Goal: Book appointment/travel/reservation

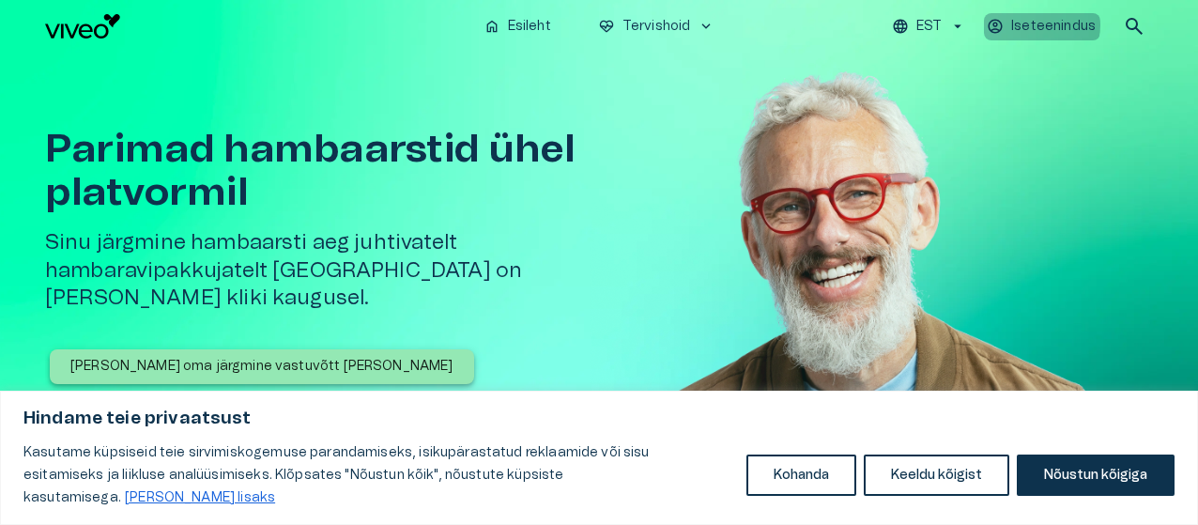
click at [1027, 24] on p "Iseteenindus" at bounding box center [1053, 27] width 84 height 20
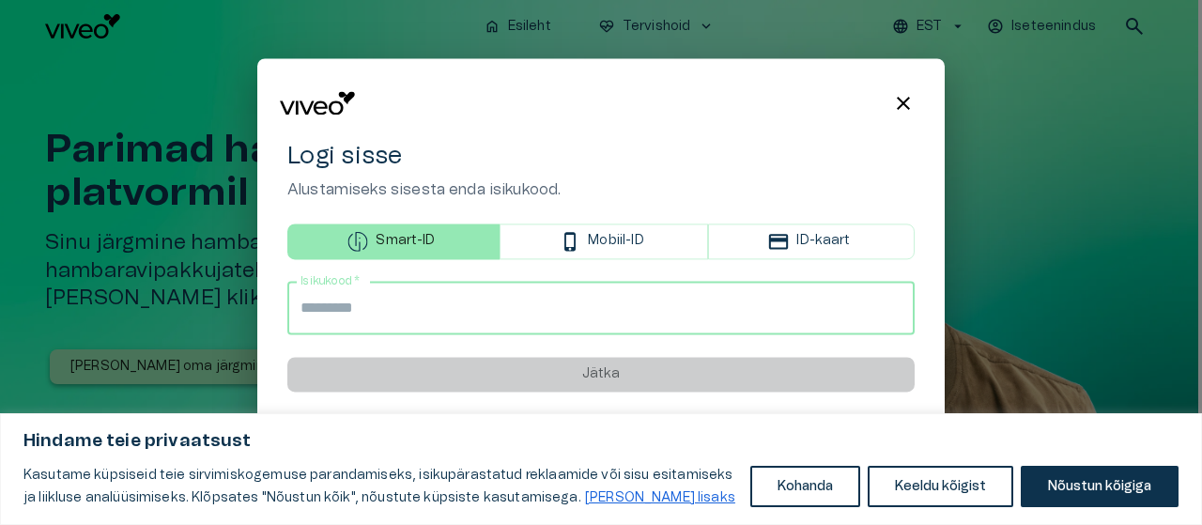
click at [668, 294] on input "Isikukood   *" at bounding box center [600, 308] width 627 height 53
click at [821, 241] on button "ID-kaart" at bounding box center [811, 241] width 207 height 36
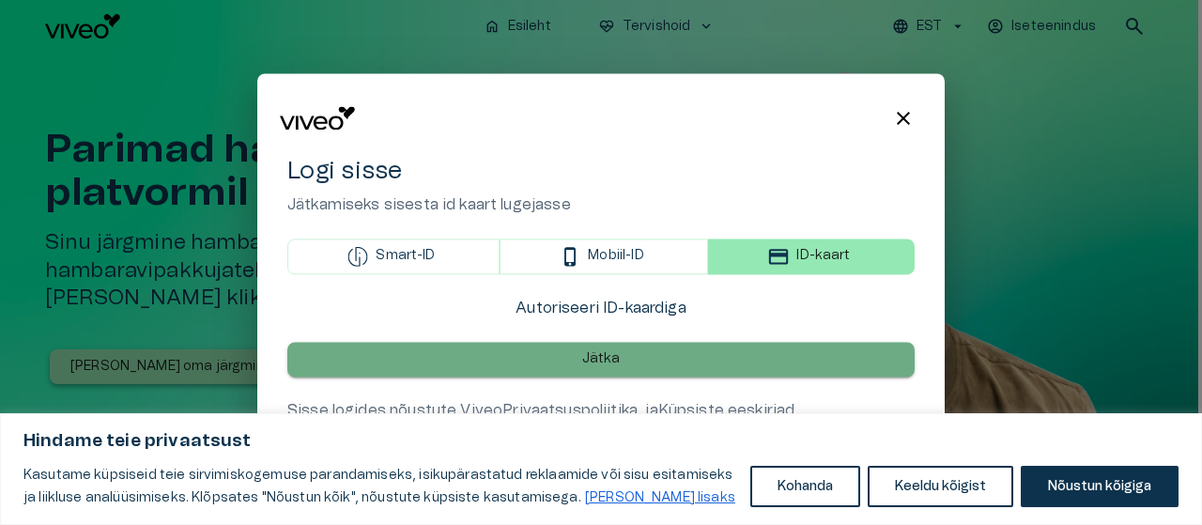
click at [711, 373] on button "Jätka" at bounding box center [600, 359] width 627 height 35
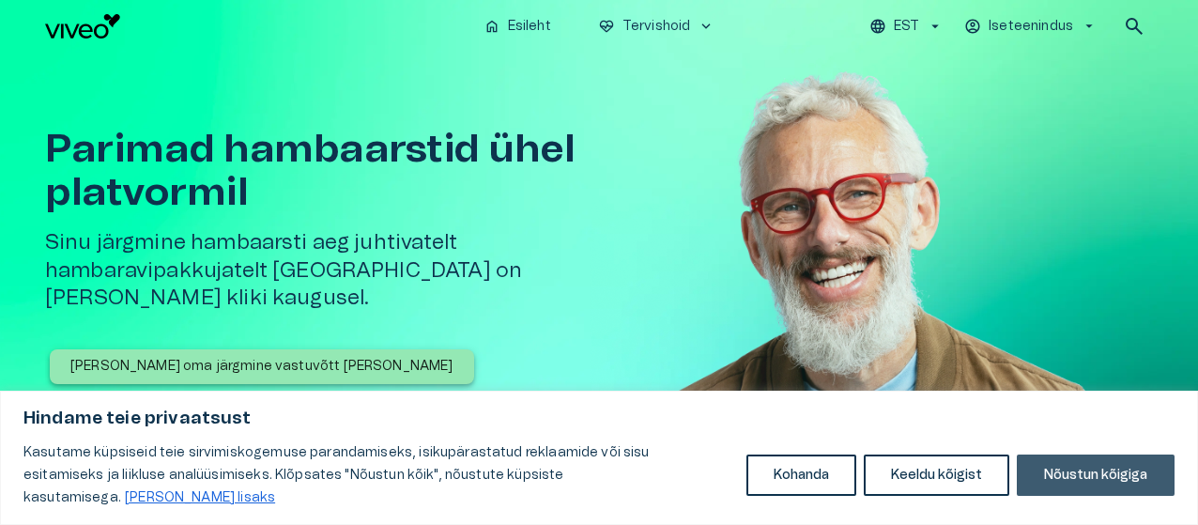
click at [1074, 480] on button "Nõustun kõigiga" at bounding box center [1096, 474] width 158 height 41
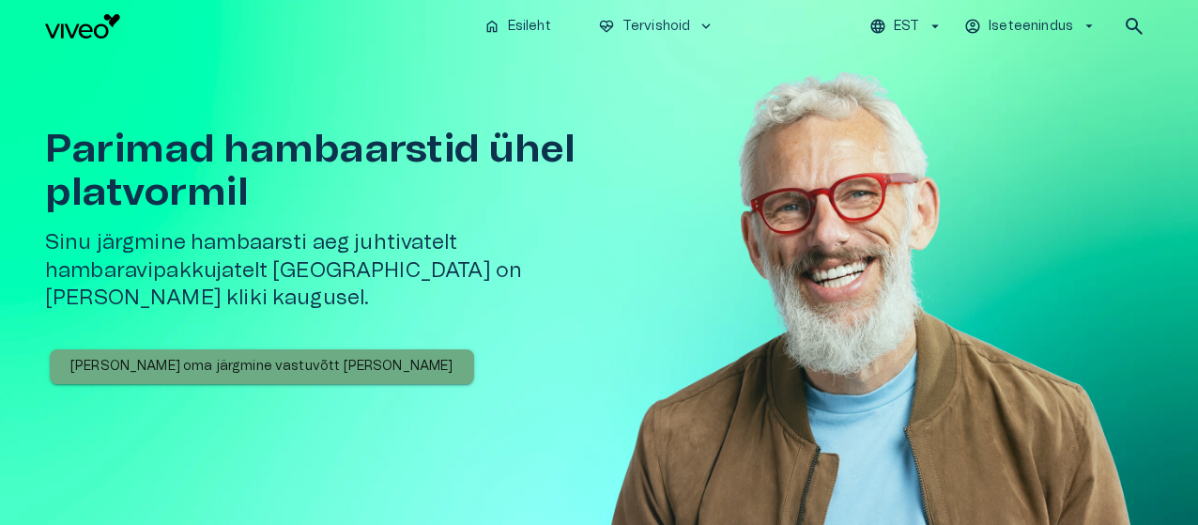
click at [268, 357] on p "[PERSON_NAME] oma järgmine vastuvõtt [PERSON_NAME]" at bounding box center [261, 367] width 383 height 20
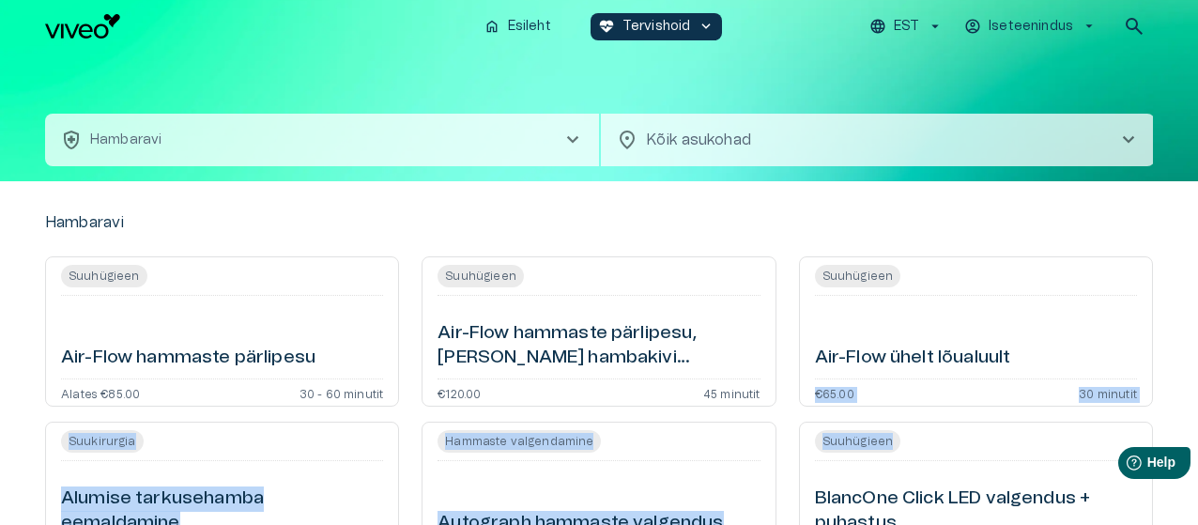
drag, startPoint x: 1170, startPoint y: 336, endPoint x: 1166, endPoint y: 429, distance: 93.0
click at [1142, 348] on div "Suuhügieen Air-Flow ühelt lõualuult €65.00 30 minutit" at bounding box center [976, 331] width 354 height 150
